Goal: Task Accomplishment & Management: Use online tool/utility

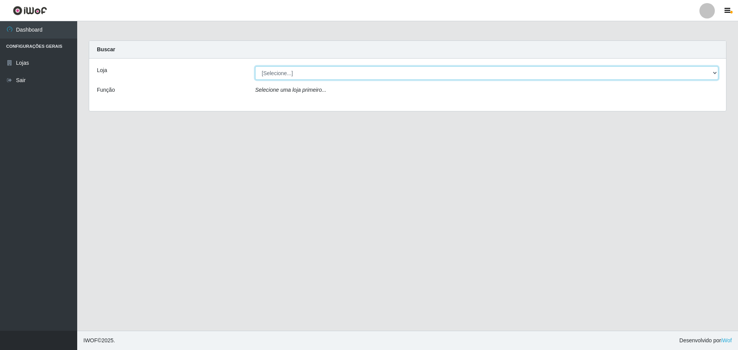
click at [332, 73] on select "[Selecione...] Extrabom - Loja 05 [GEOGRAPHIC_DATA]" at bounding box center [486, 73] width 463 height 14
select select "494"
click at [255, 66] on select "[Selecione...] Extrabom - Loja 05 [GEOGRAPHIC_DATA]" at bounding box center [486, 73] width 463 height 14
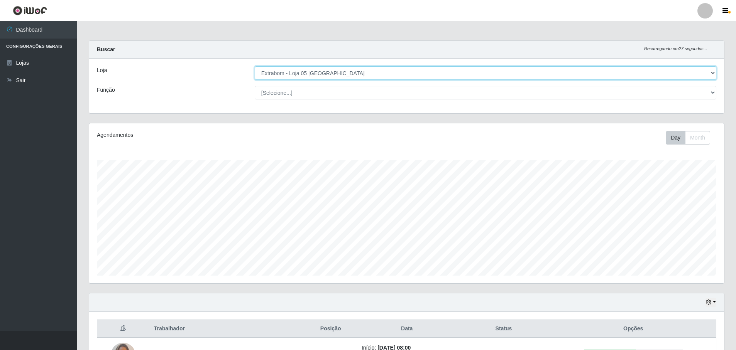
scroll to position [231, 0]
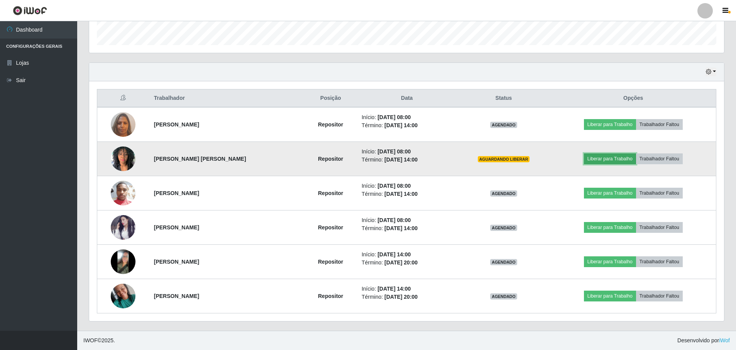
click at [631, 158] on button "Liberar para Trabalho" at bounding box center [610, 159] width 52 height 11
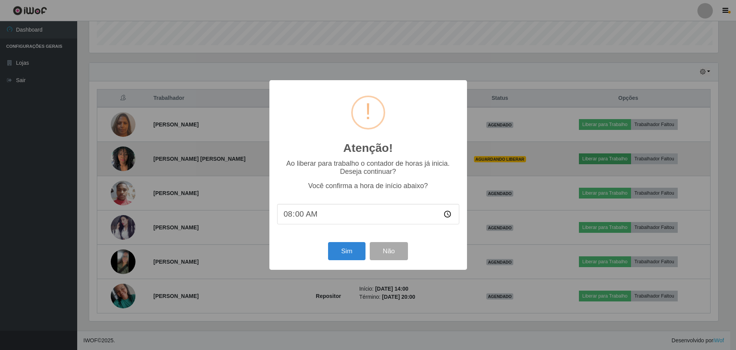
scroll to position [160, 631]
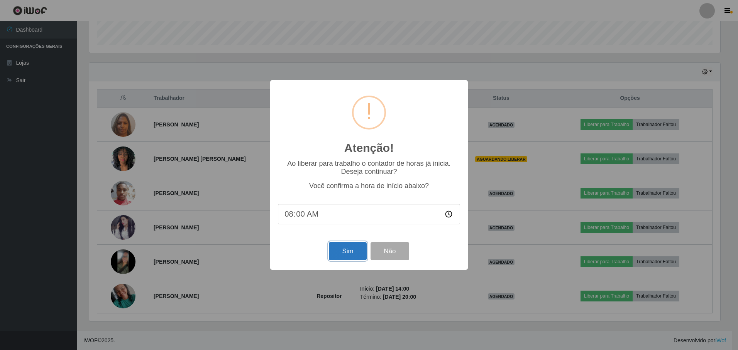
click at [354, 256] on button "Sim" at bounding box center [347, 251] width 37 height 18
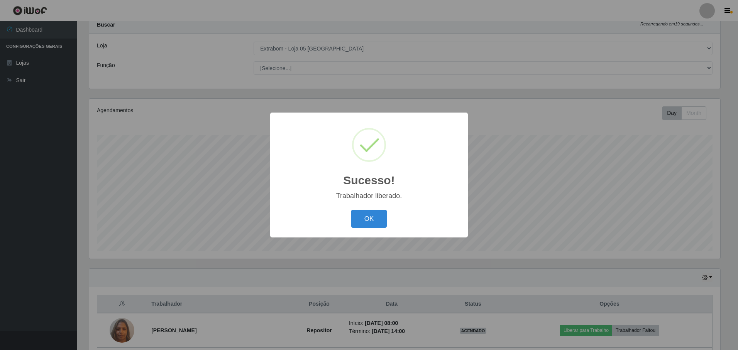
drag, startPoint x: 356, startPoint y: 256, endPoint x: 689, endPoint y: 342, distance: 343.8
click at [689, 342] on div "Sucesso! × Trabalhador liberado. OK Cancel" at bounding box center [369, 175] width 738 height 350
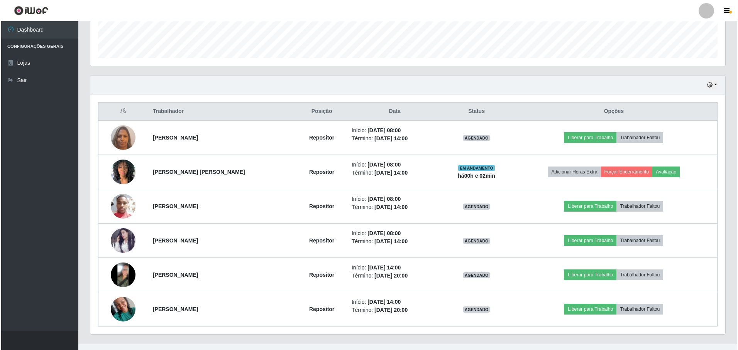
scroll to position [231, 0]
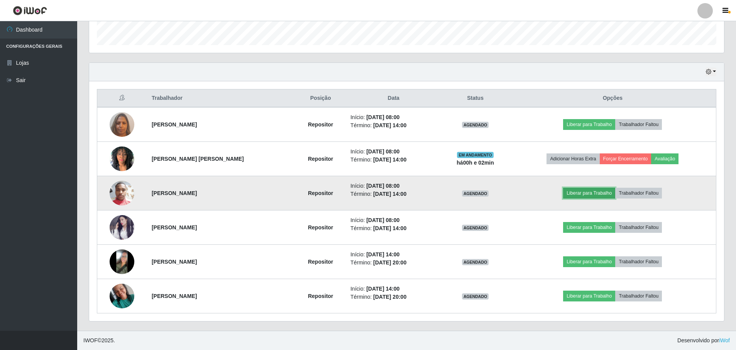
click at [581, 197] on button "Liberar para Trabalho" at bounding box center [589, 193] width 52 height 11
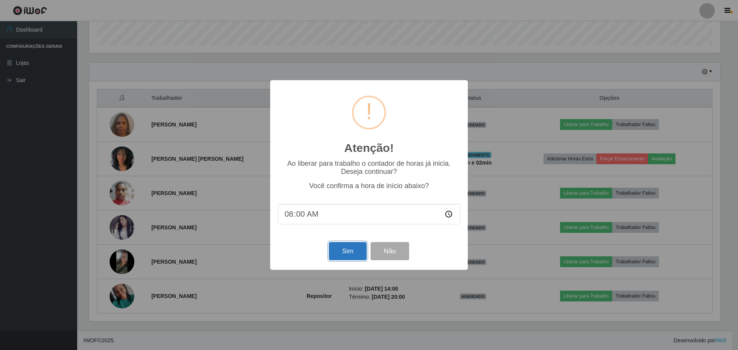
click at [354, 256] on button "Sim" at bounding box center [347, 251] width 37 height 18
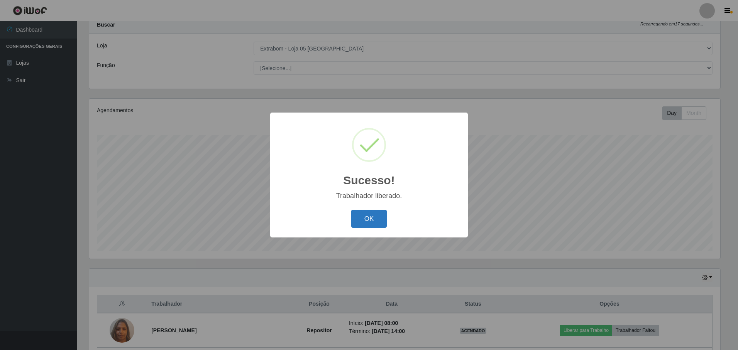
click at [372, 223] on button "OK" at bounding box center [369, 219] width 36 height 18
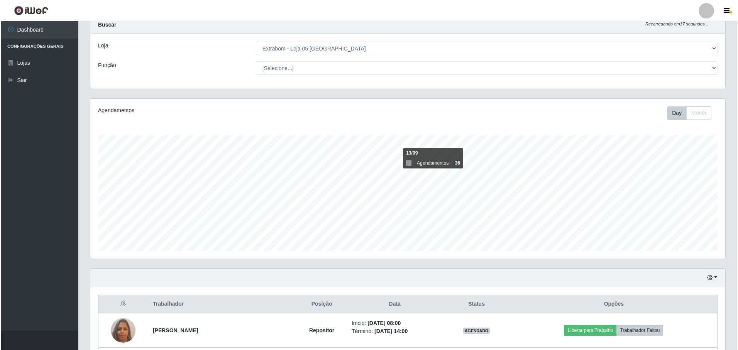
scroll to position [140, 0]
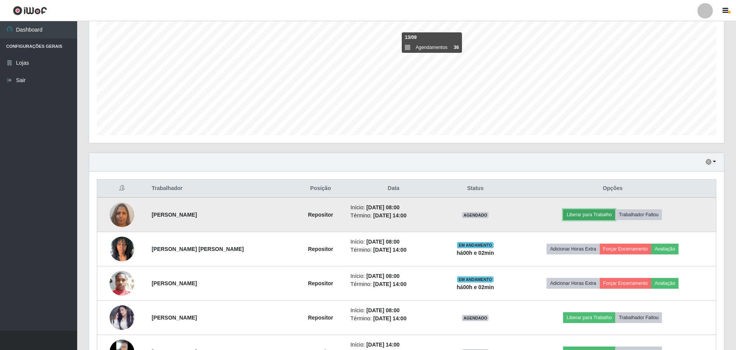
click at [601, 214] on button "Liberar para Trabalho" at bounding box center [589, 214] width 52 height 11
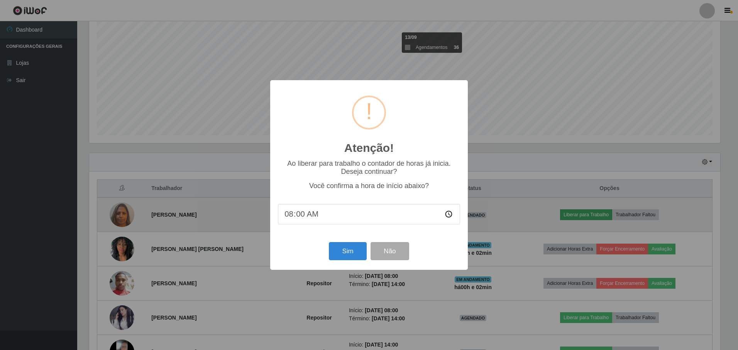
scroll to position [160, 631]
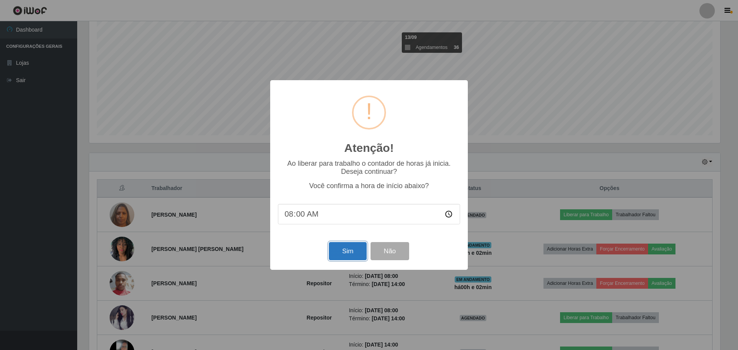
click at [344, 255] on button "Sim" at bounding box center [347, 251] width 37 height 18
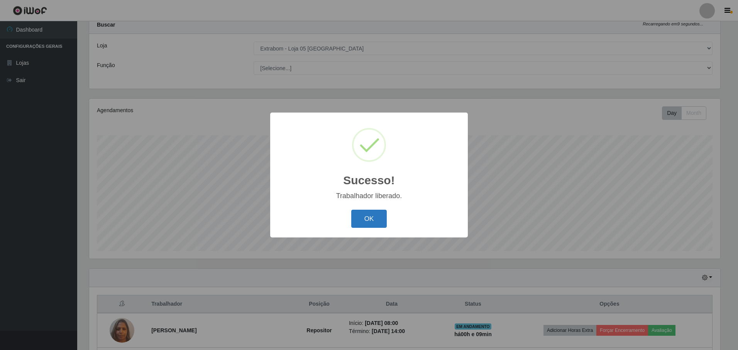
click at [378, 215] on button "OK" at bounding box center [369, 219] width 36 height 18
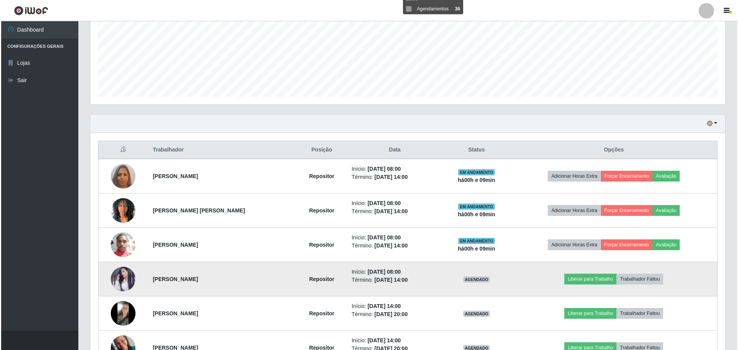
scroll to position [231, 0]
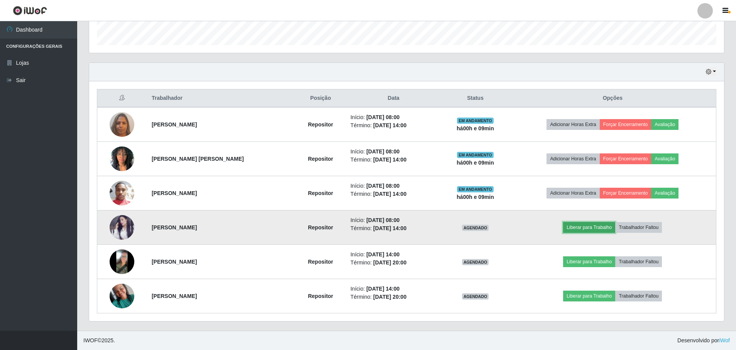
click at [578, 228] on button "Liberar para Trabalho" at bounding box center [589, 227] width 52 height 11
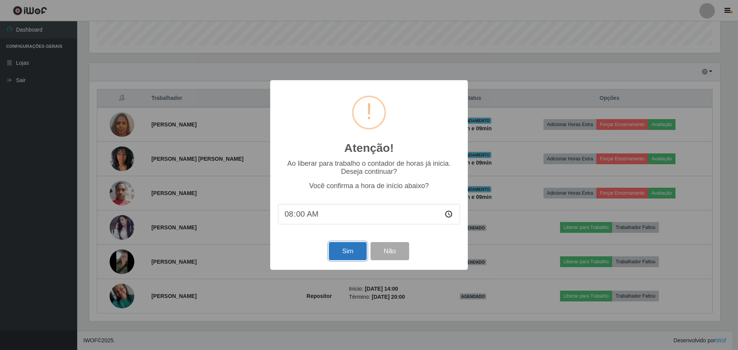
click at [343, 253] on button "Sim" at bounding box center [347, 251] width 37 height 18
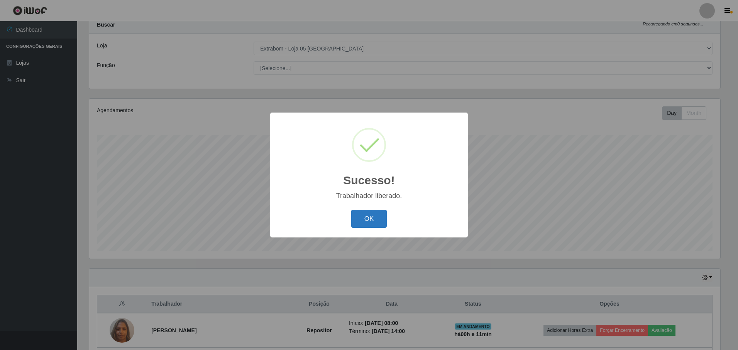
click at [382, 225] on button "OK" at bounding box center [369, 219] width 36 height 18
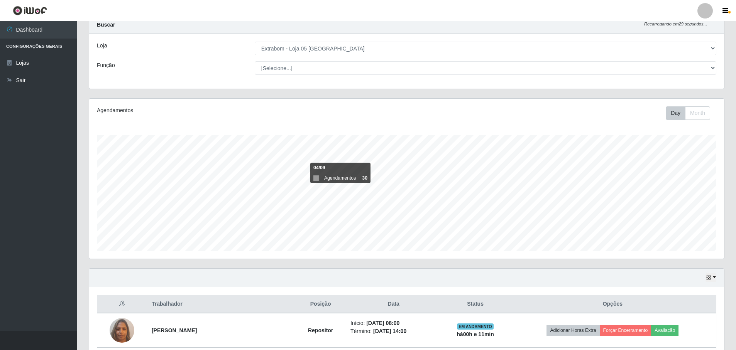
scroll to position [160, 635]
